Goal: Task Accomplishment & Management: Use online tool/utility

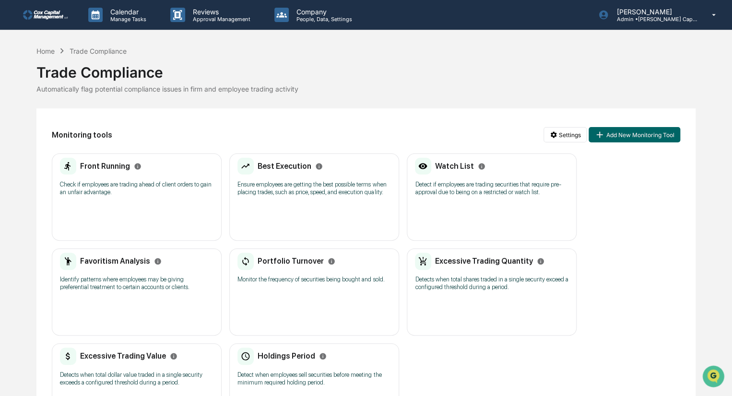
click at [471, 189] on p "Detect if employees are trading securities that require pre-approval due to bei…" at bounding box center [491, 188] width 153 height 15
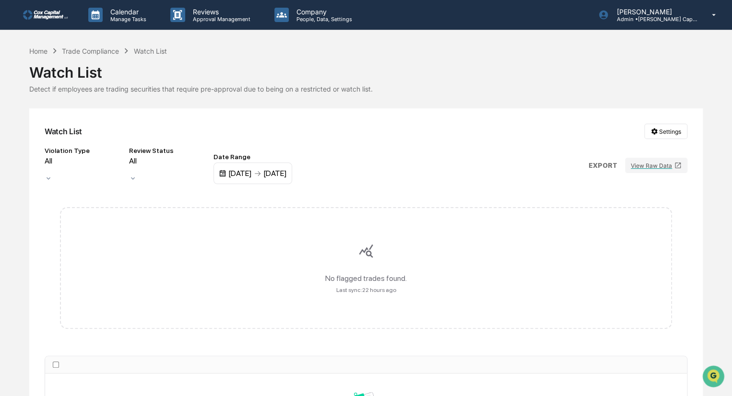
click at [45, 13] on img at bounding box center [46, 15] width 46 height 10
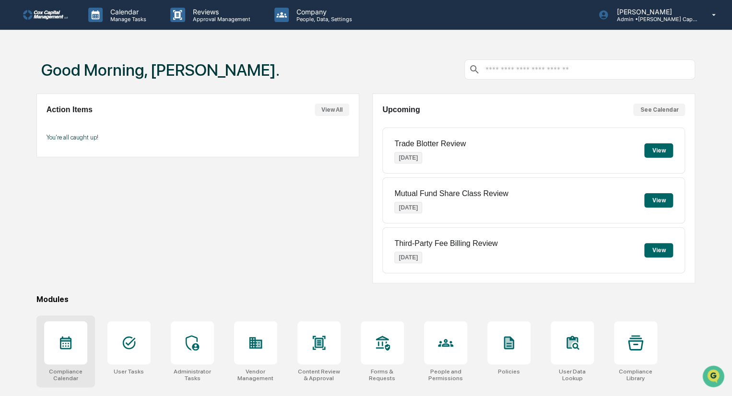
click at [63, 340] on icon at bounding box center [65, 342] width 15 height 15
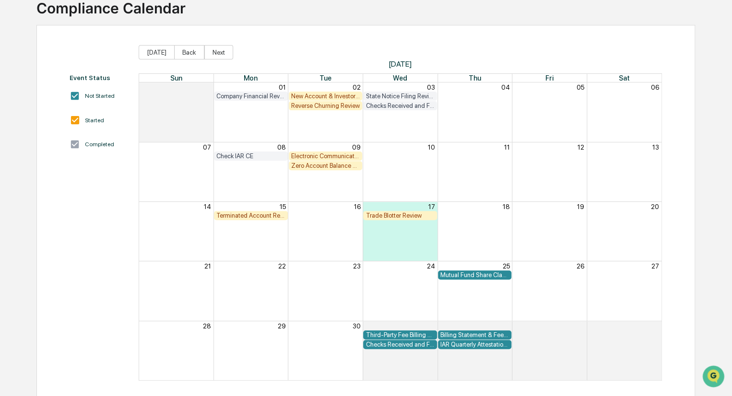
scroll to position [73, 0]
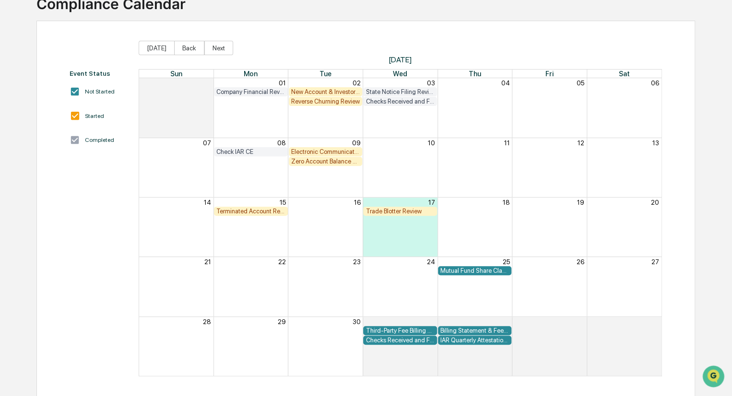
click at [328, 162] on div "Zero Account Balance Review" at bounding box center [325, 161] width 69 height 7
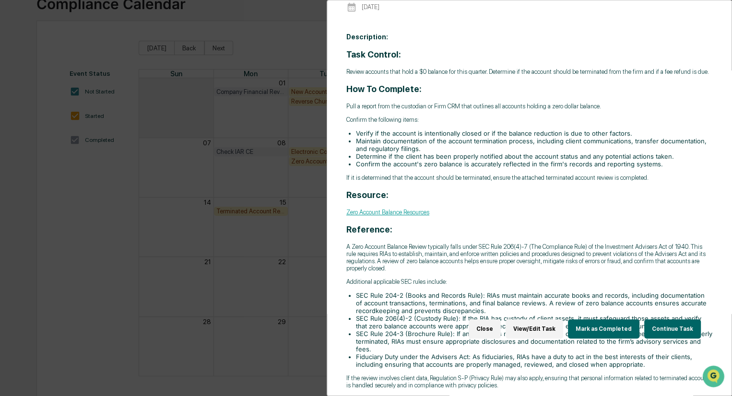
scroll to position [58, 0]
click at [664, 319] on button "Continue Task" at bounding box center [672, 328] width 57 height 19
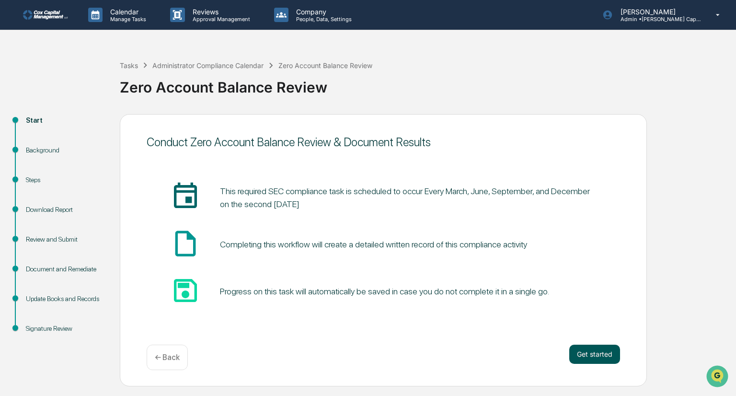
click at [602, 350] on button "Get started" at bounding box center [595, 354] width 51 height 19
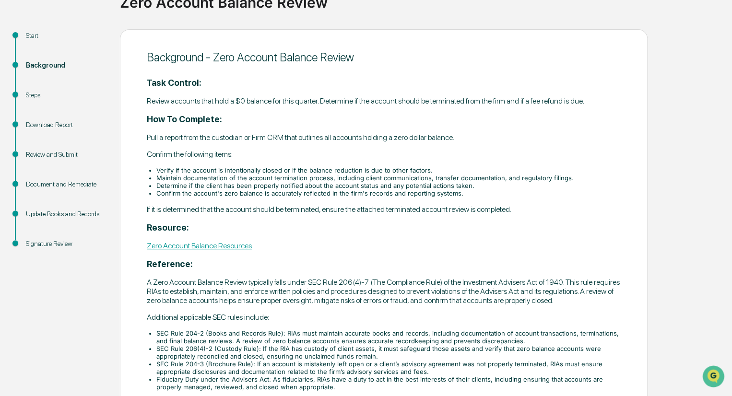
scroll to position [164, 0]
